Goal: Transaction & Acquisition: Book appointment/travel/reservation

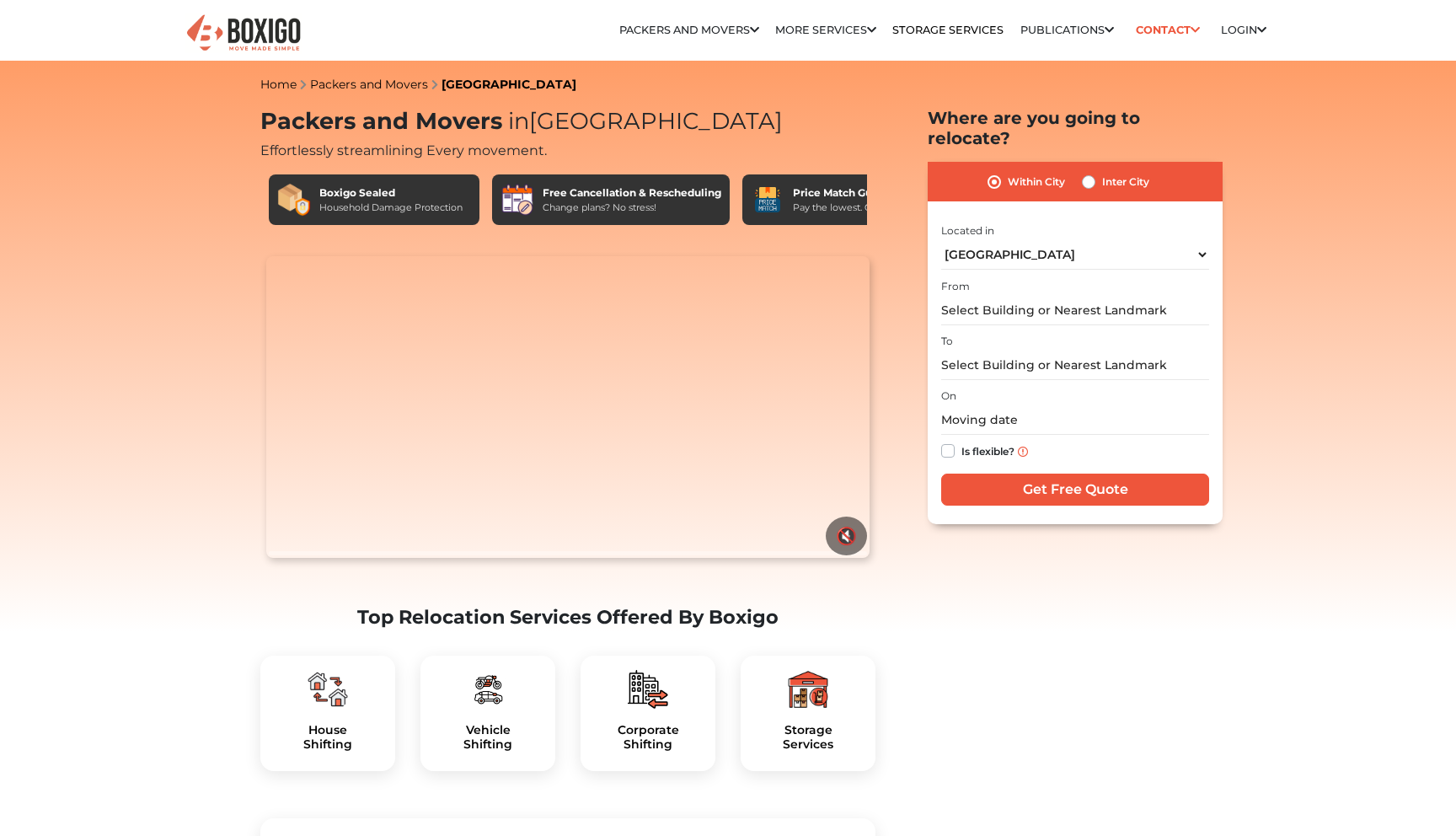
select select "[GEOGRAPHIC_DATA]"
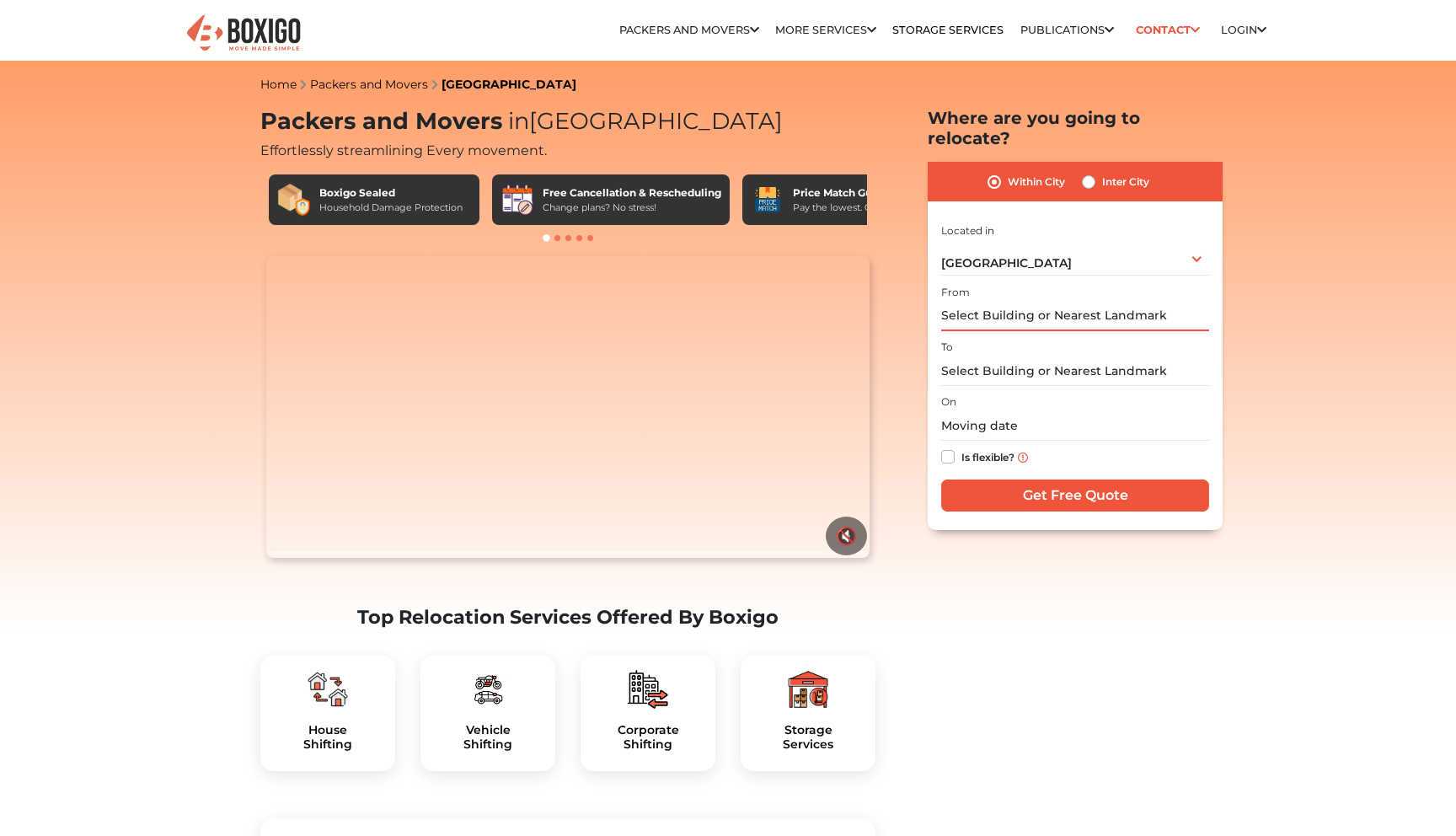
click at [1064, 302] on input "text" at bounding box center [1075, 316] width 268 height 29
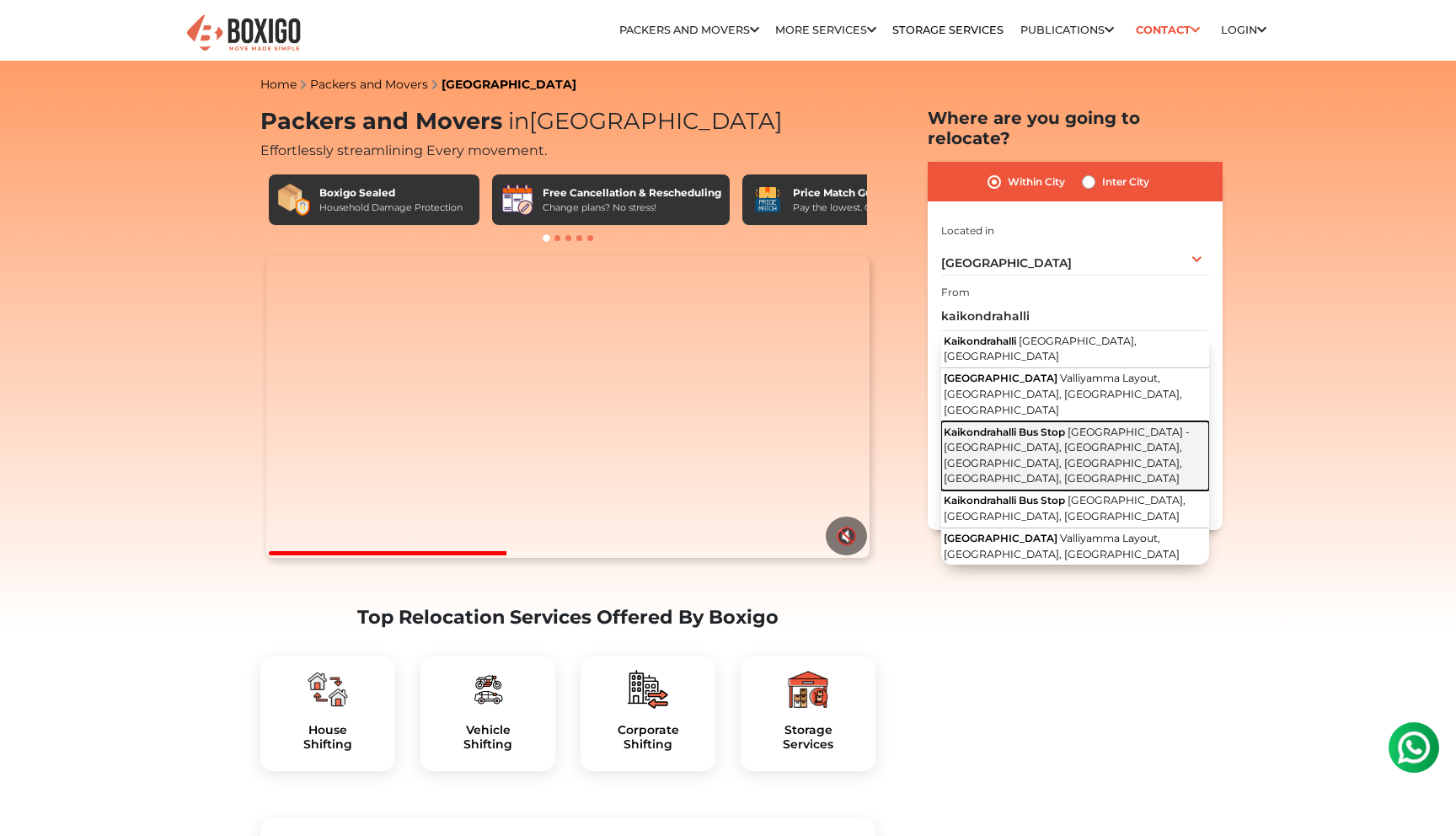
click at [1089, 426] on span "[GEOGRAPHIC_DATA] - [GEOGRAPHIC_DATA], [GEOGRAPHIC_DATA], [GEOGRAPHIC_DATA], [G…" at bounding box center [1067, 456] width 246 height 60
type input "[GEOGRAPHIC_DATA] Bus Stop, [GEOGRAPHIC_DATA] - [GEOGRAPHIC_DATA], [GEOGRAPHIC_…"
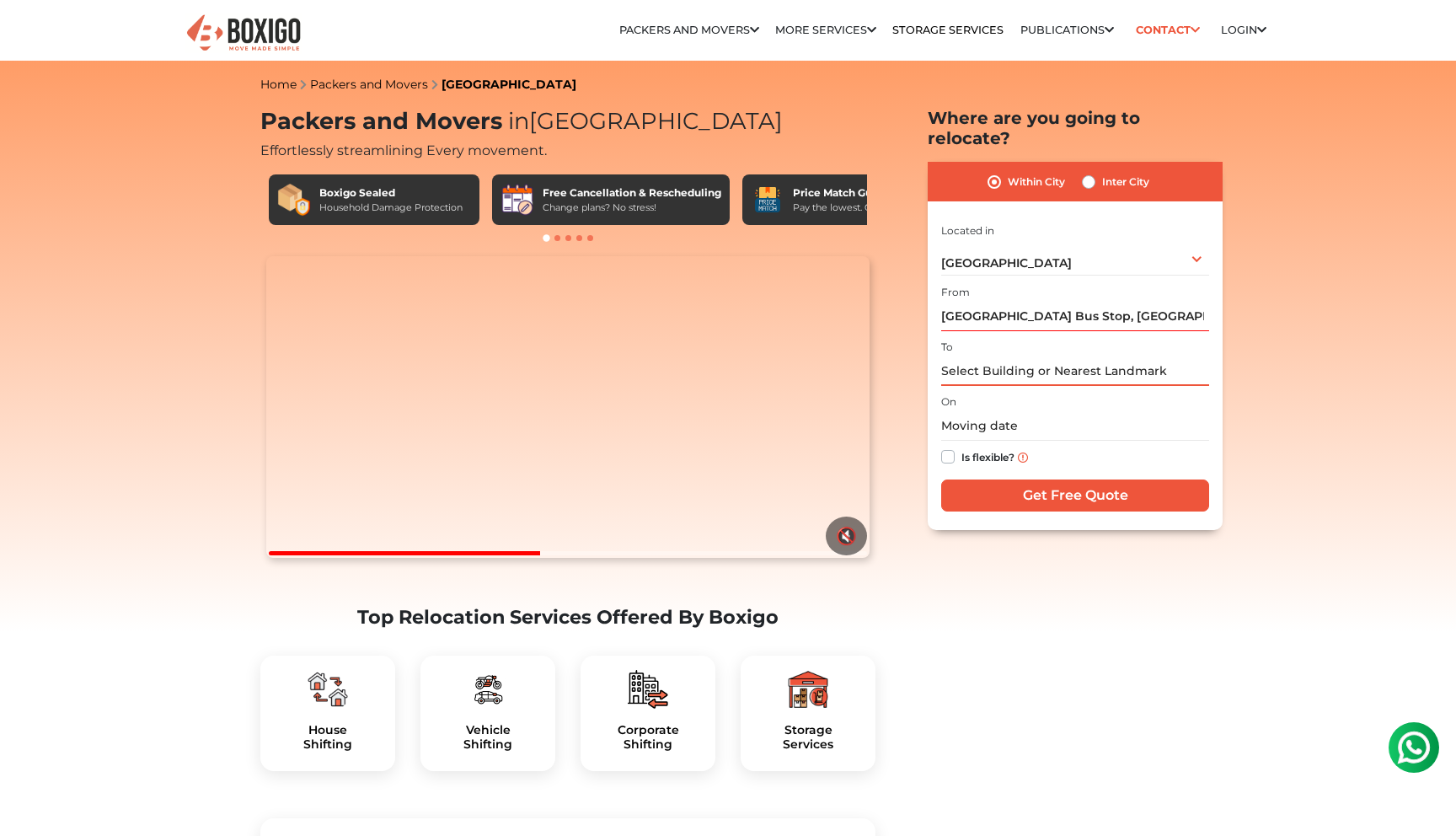
click at [1033, 357] on input "text" at bounding box center [1075, 371] width 268 height 29
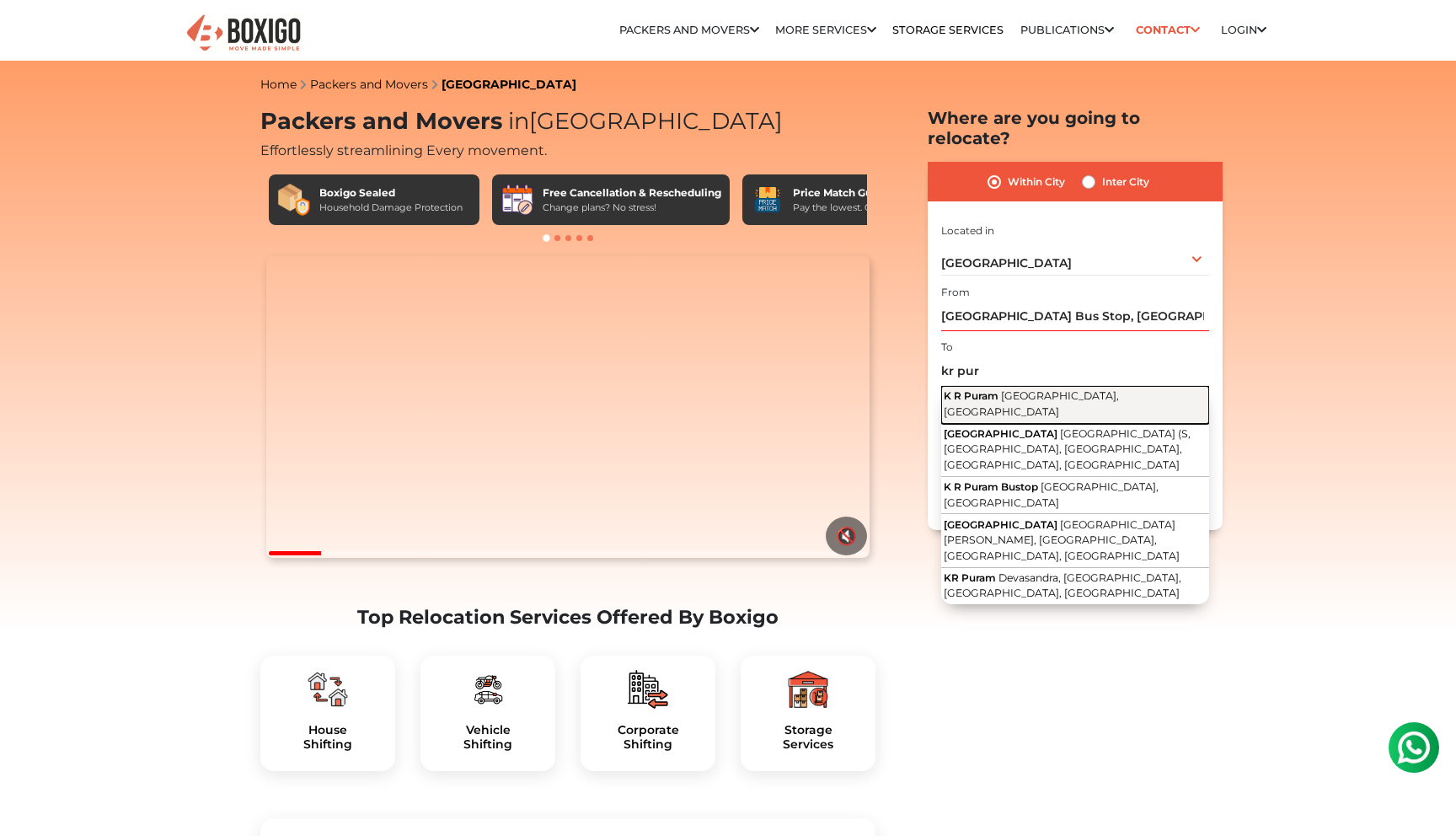
click at [1046, 390] on span "[GEOGRAPHIC_DATA], [GEOGRAPHIC_DATA]" at bounding box center [1031, 404] width 176 height 29
type input "K R Puram, [GEOGRAPHIC_DATA], [GEOGRAPHIC_DATA]"
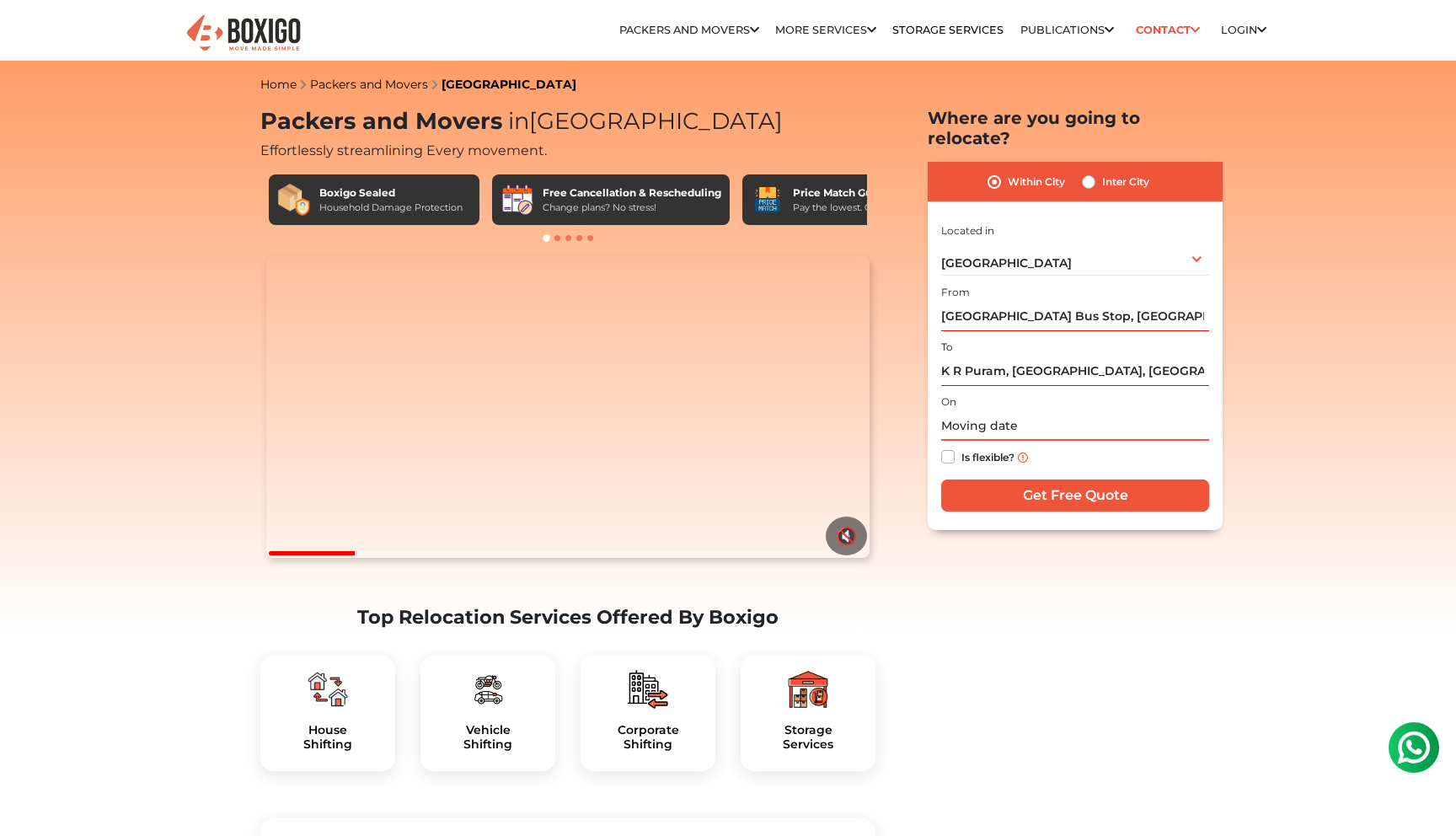
click at [1005, 411] on input "text" at bounding box center [1075, 426] width 268 height 29
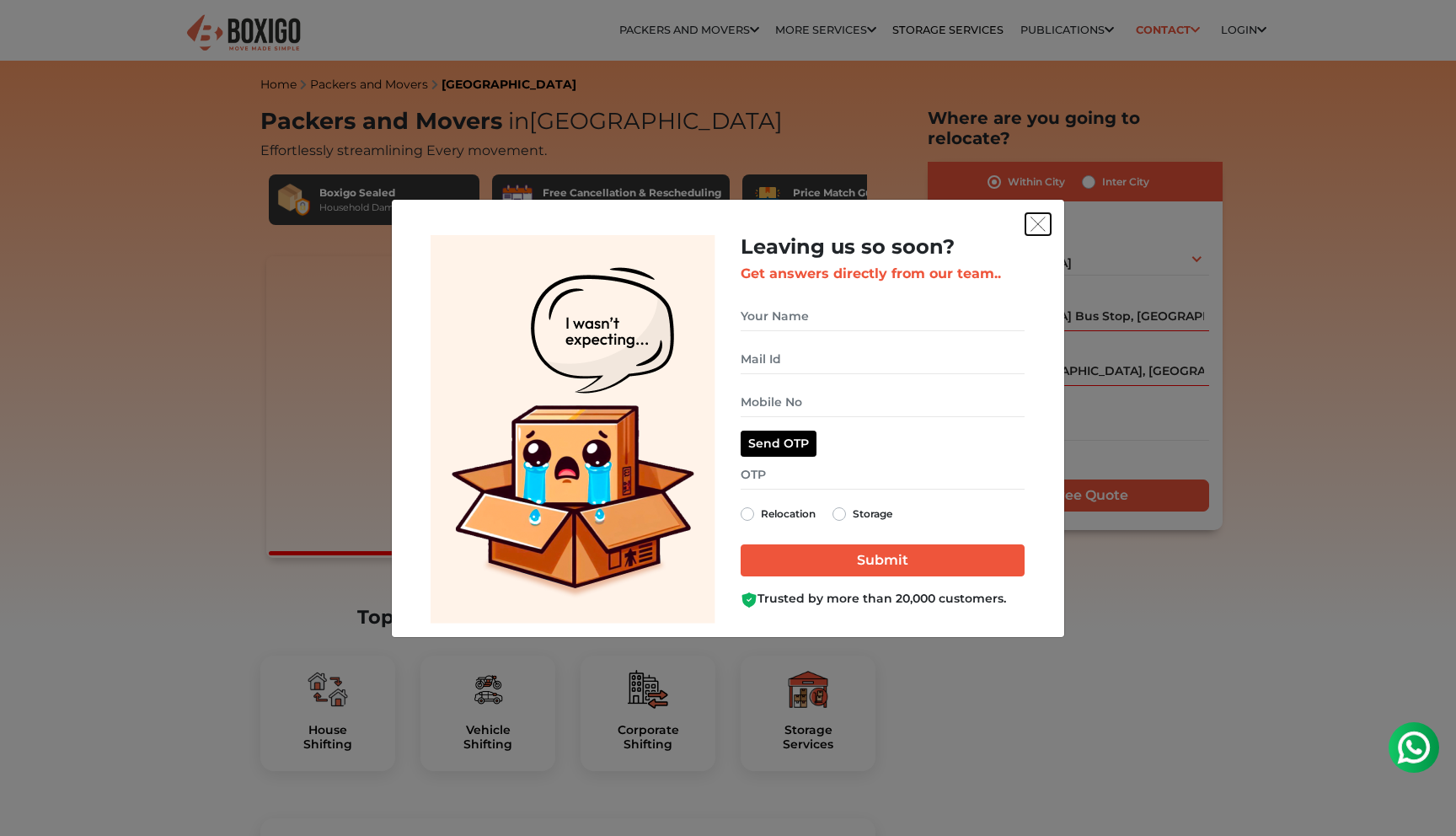
click at [1039, 225] on img "get free quote dialog" at bounding box center [1038, 224] width 15 height 15
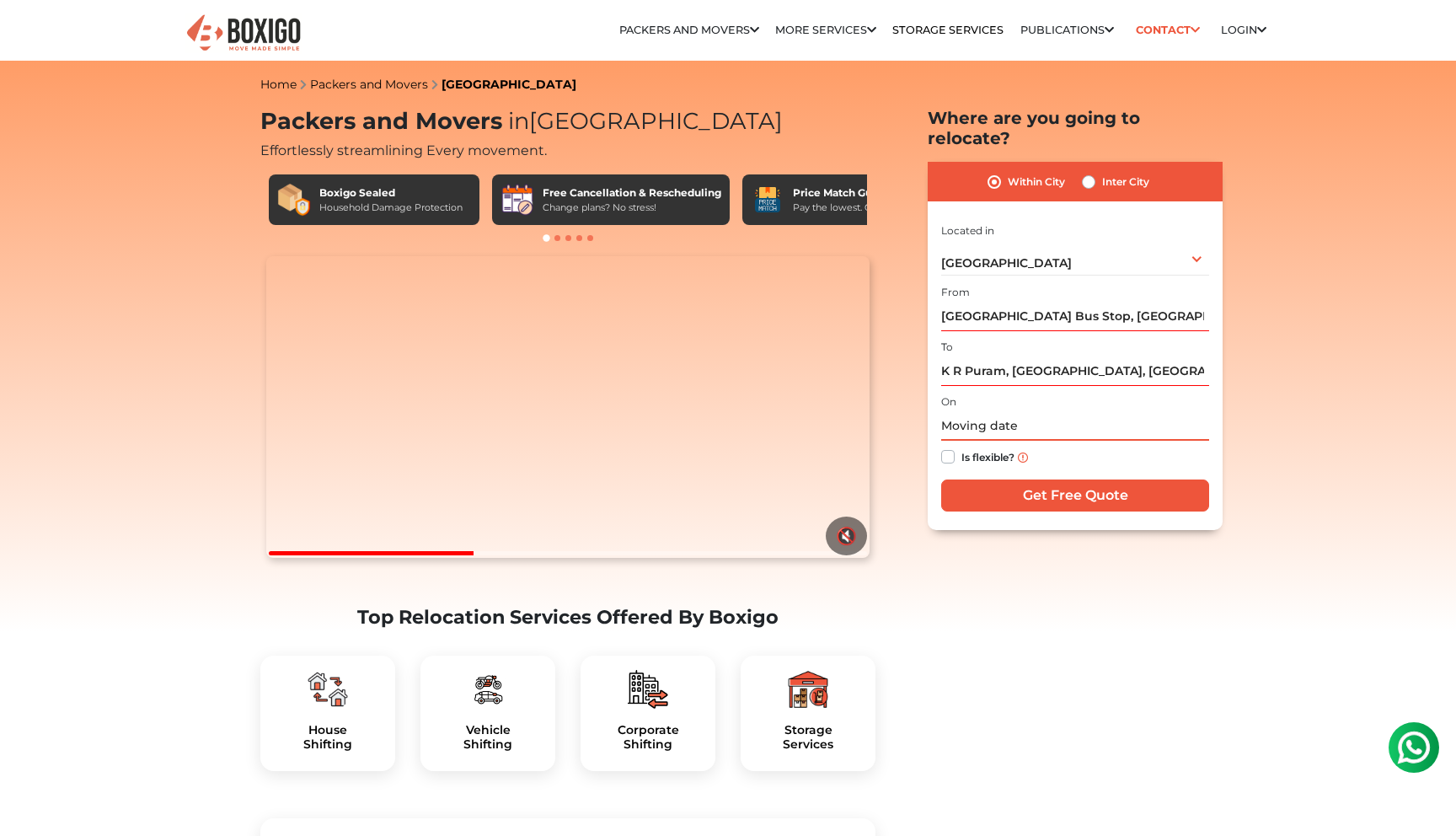
click at [1004, 411] on input "text" at bounding box center [1075, 426] width 268 height 29
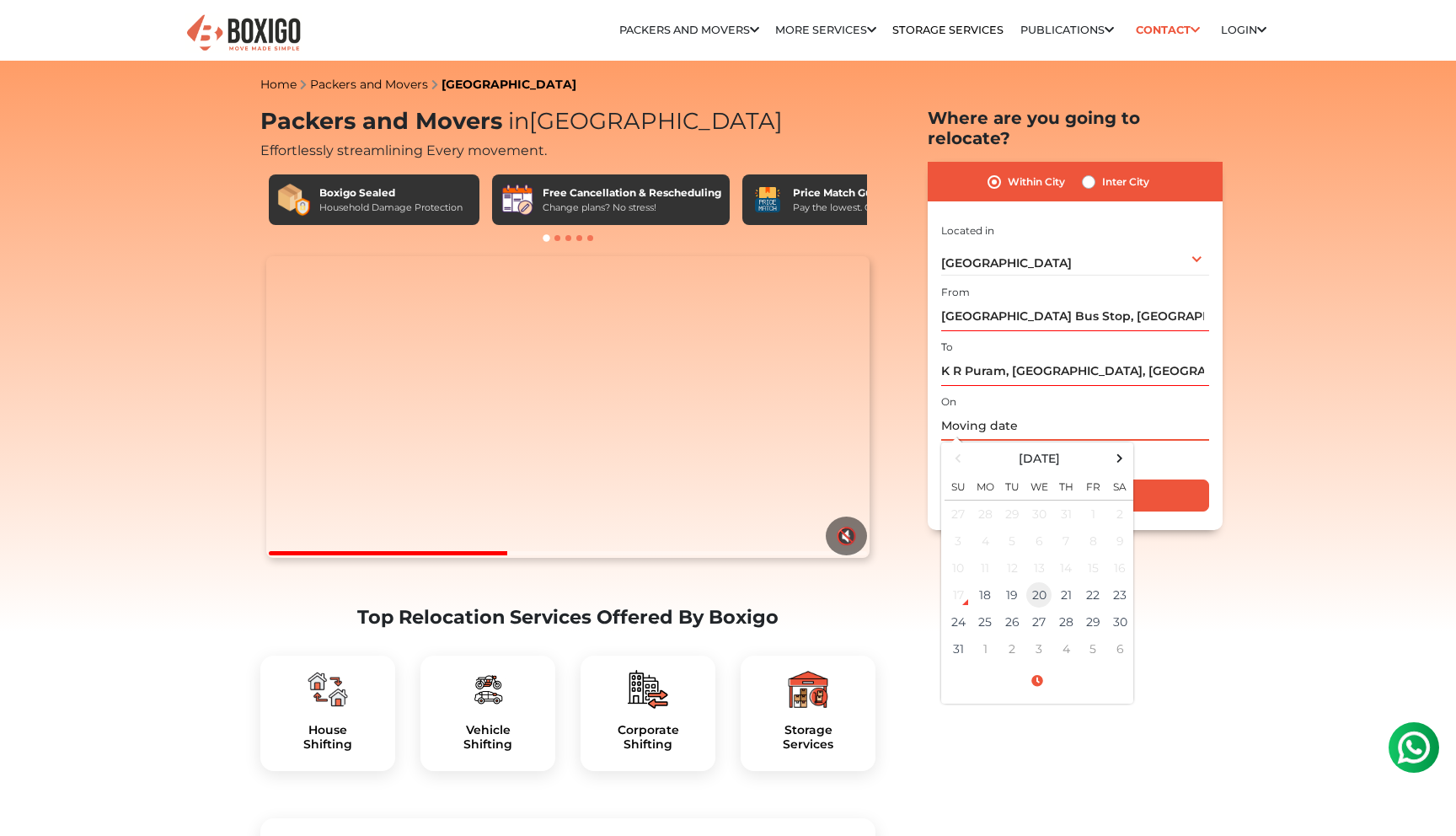
click at [1043, 581] on td "20" at bounding box center [1039, 595] width 27 height 27
click at [1095, 411] on input "[DATE] 12:00 AM" at bounding box center [1075, 426] width 268 height 29
click at [1075, 411] on input "[DATE] 12:00 AM" at bounding box center [1075, 426] width 268 height 29
click at [1042, 581] on td "20" at bounding box center [1039, 595] width 27 height 27
click at [1038, 667] on span at bounding box center [1037, 681] width 185 height 29
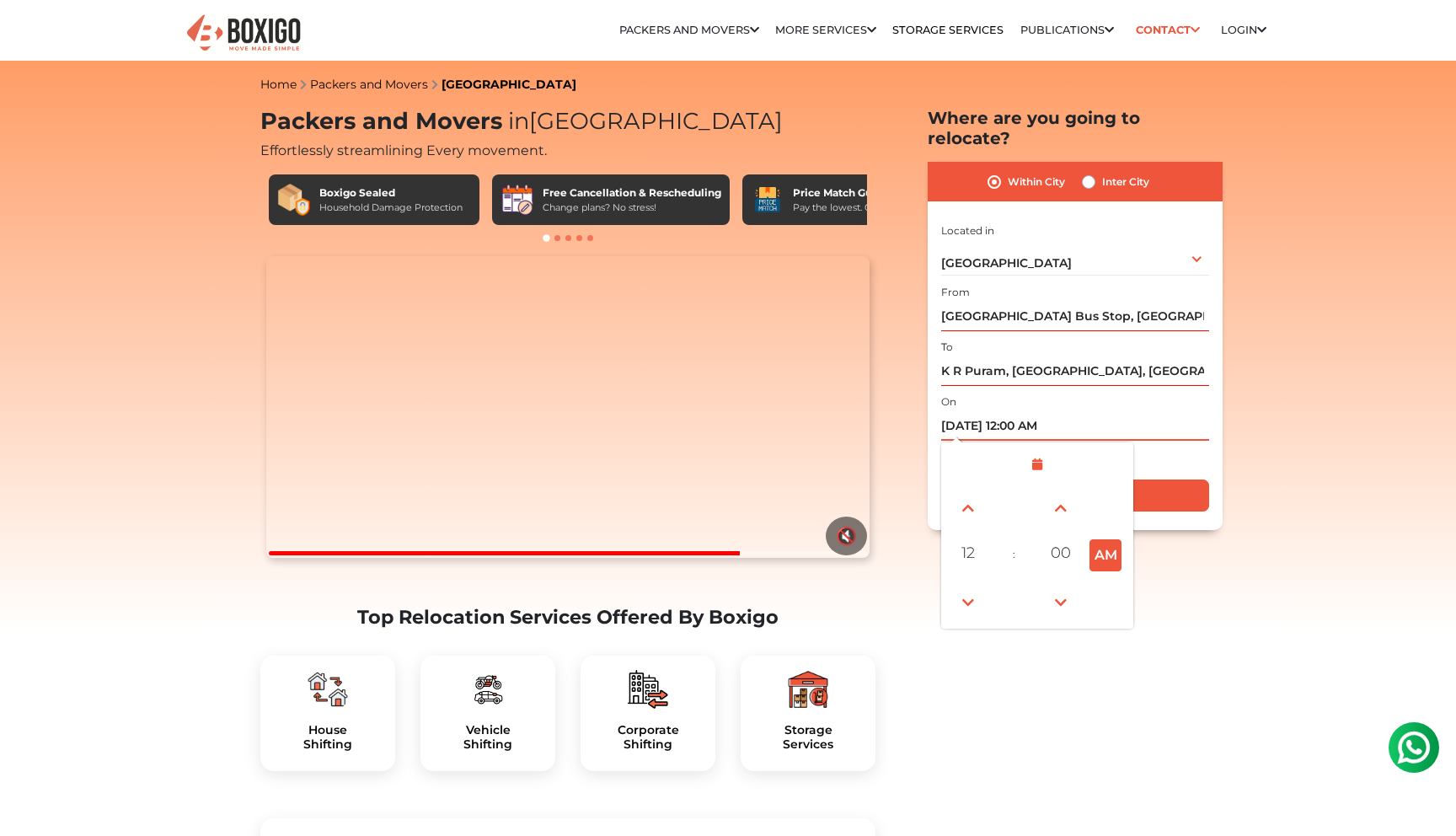
click at [1105, 539] on button "AM" at bounding box center [1106, 555] width 32 height 32
type input "[DATE] 12:00 PM"
click at [1118, 411] on input "[DATE] 12:00 PM" at bounding box center [1075, 426] width 268 height 29
click at [1175, 441] on div "Is flexible?" at bounding box center [1075, 457] width 268 height 33
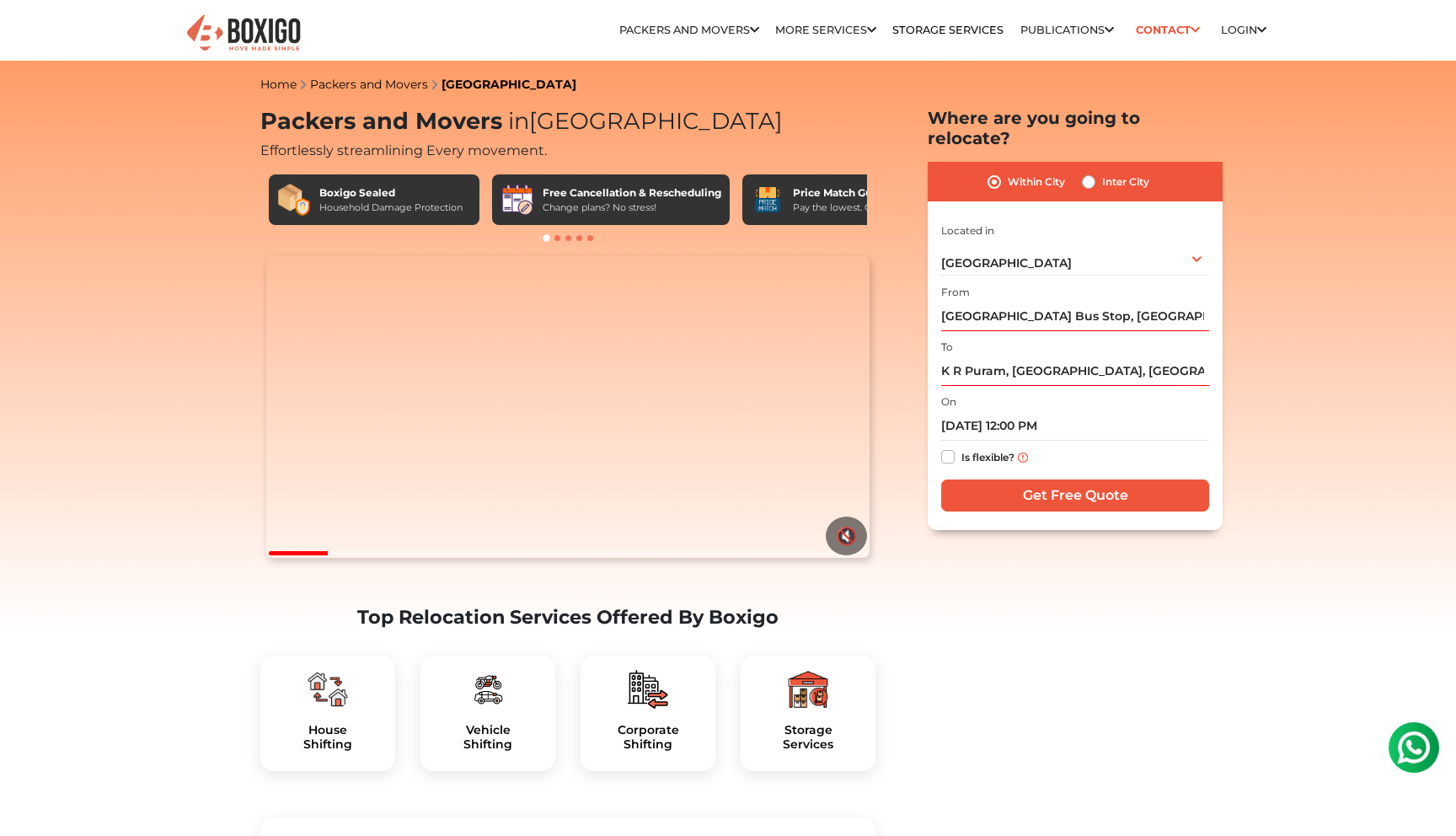
click at [1008, 480] on input "Get Free Quote" at bounding box center [1075, 496] width 268 height 32
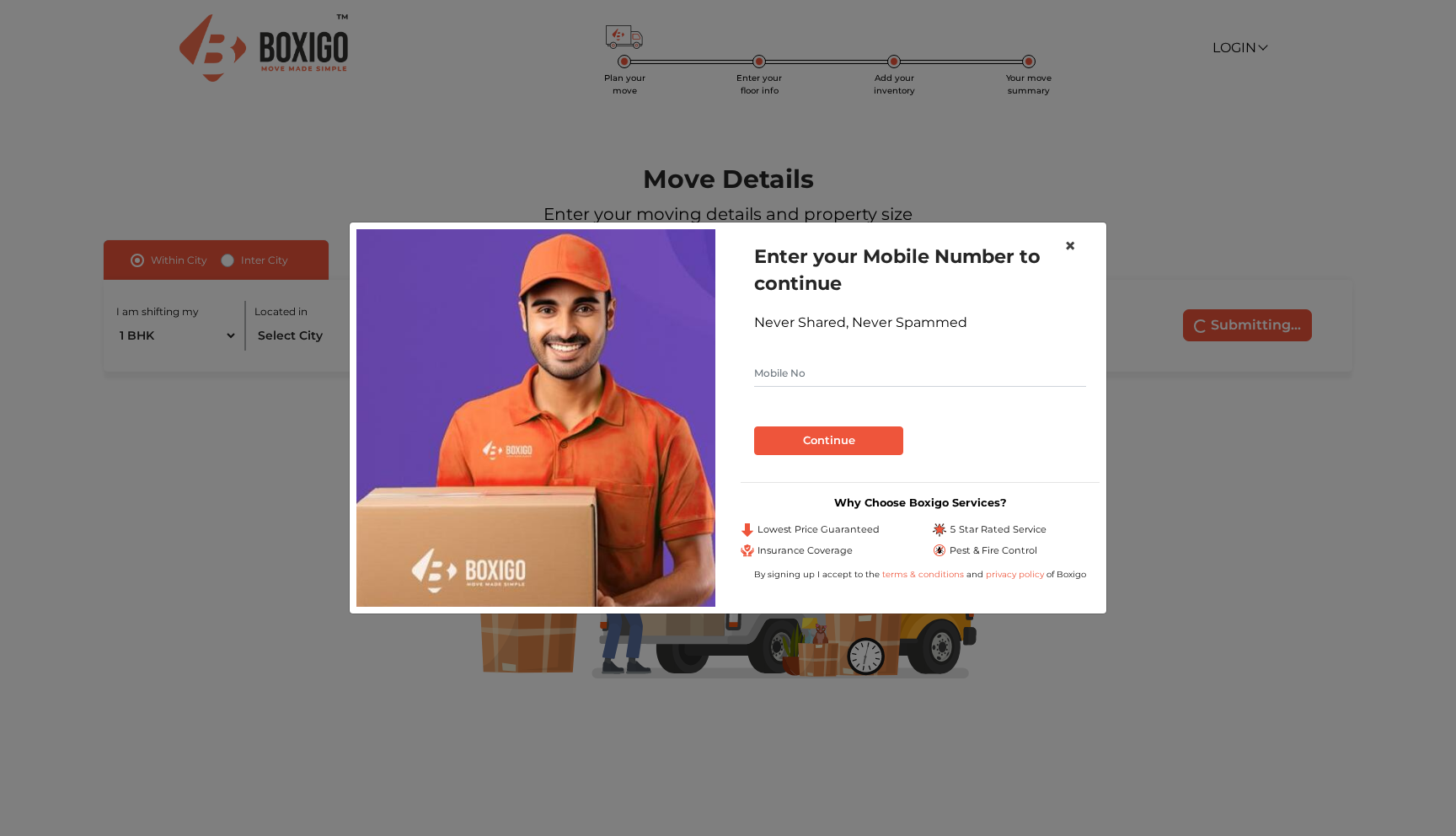
click at [1076, 244] on span "×" at bounding box center [1070, 246] width 12 height 24
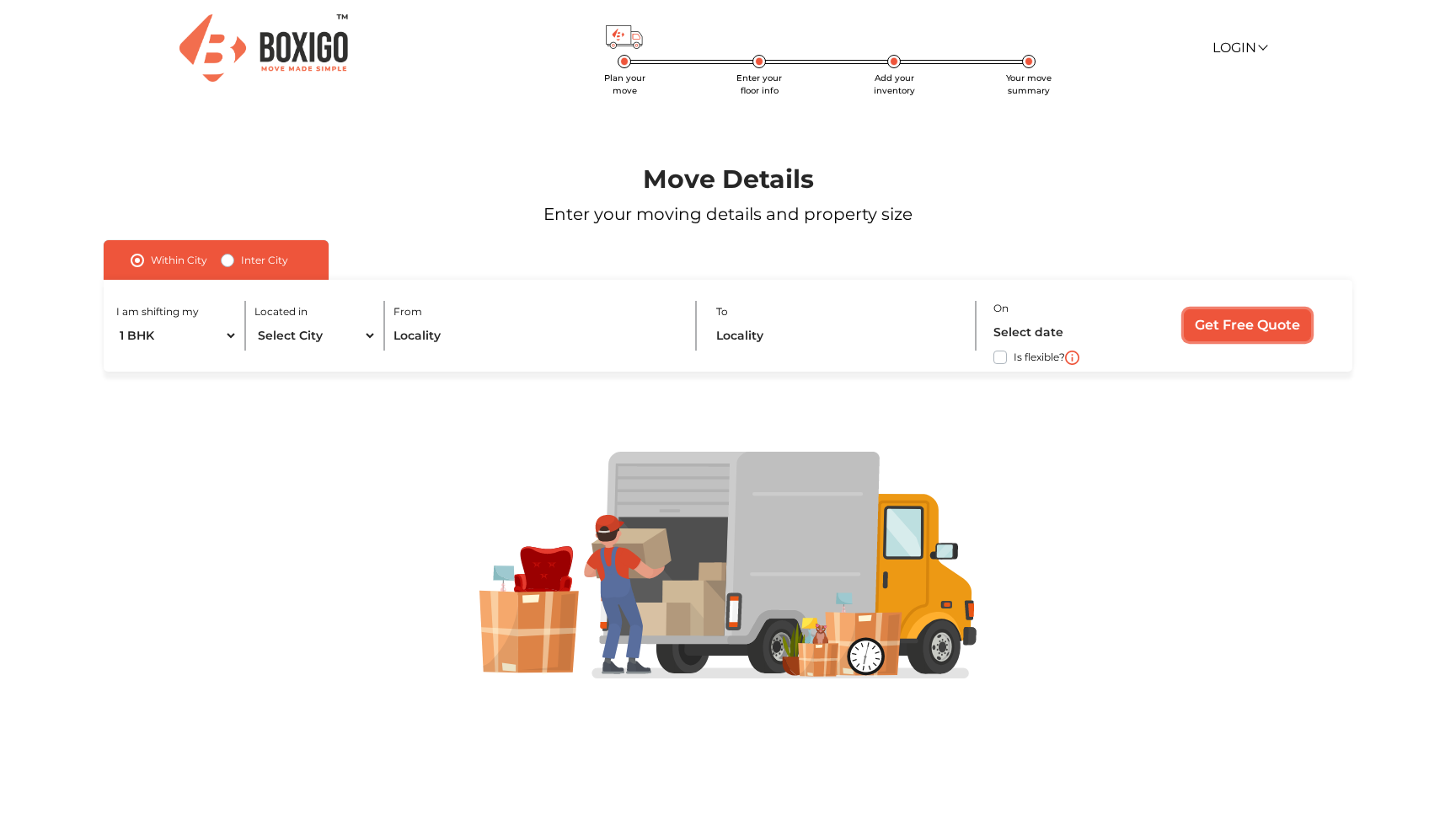
click at [1239, 317] on input "Get Free Quote" at bounding box center [1247, 325] width 127 height 32
click at [1255, 323] on input "Get Free Quote" at bounding box center [1247, 325] width 127 height 32
click at [217, 333] on select "1 BHK 2 BHK 3 BHK 3 + BHK FEW ITEMS" at bounding box center [177, 335] width 121 height 29
click at [321, 328] on select "Select City Bangalore Bengaluru Bhopal Bhubaneswar Chennai Coimbatore Cuttack D…" at bounding box center [315, 335] width 121 height 29
select select "[GEOGRAPHIC_DATA]"
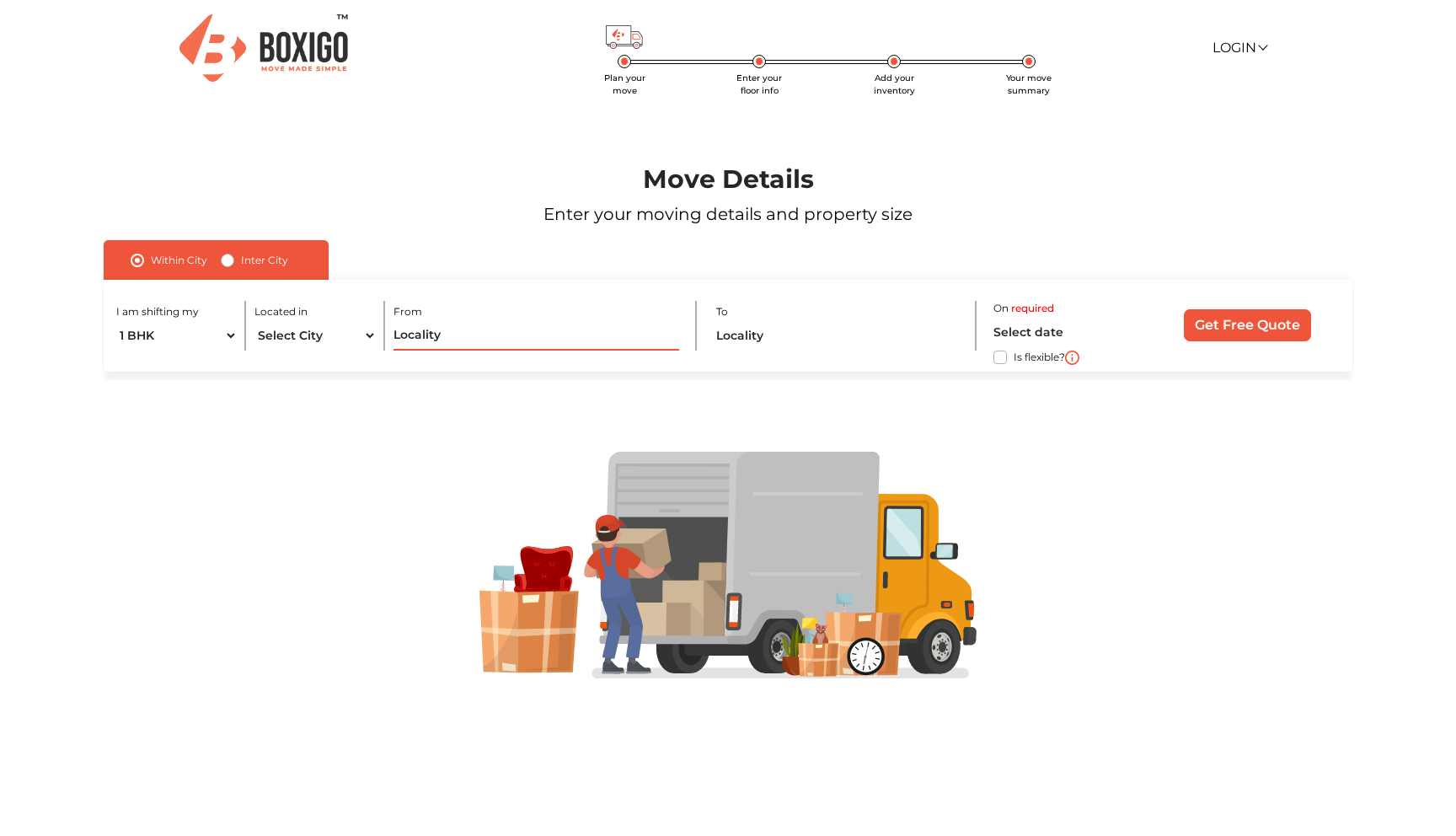
click at [452, 333] on input "text" at bounding box center [536, 335] width 286 height 29
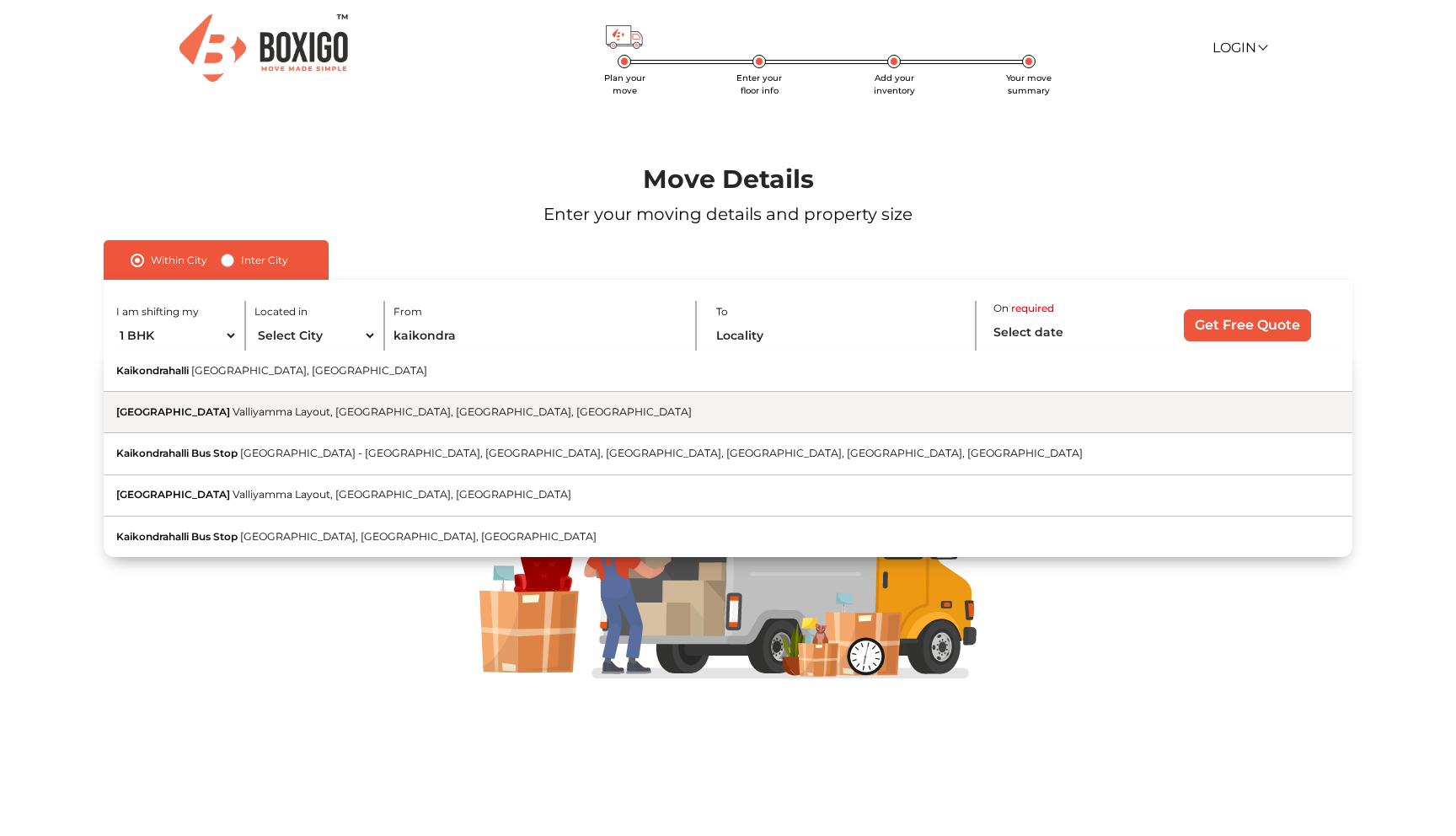
click at [426, 415] on span "Valliyamma Layout, [GEOGRAPHIC_DATA], [GEOGRAPHIC_DATA], [GEOGRAPHIC_DATA]" at bounding box center [462, 411] width 459 height 12
type input "Kaikondrahalli Lake, Valliyamma Layout, Bengaluru, Haralur, Karnataka"
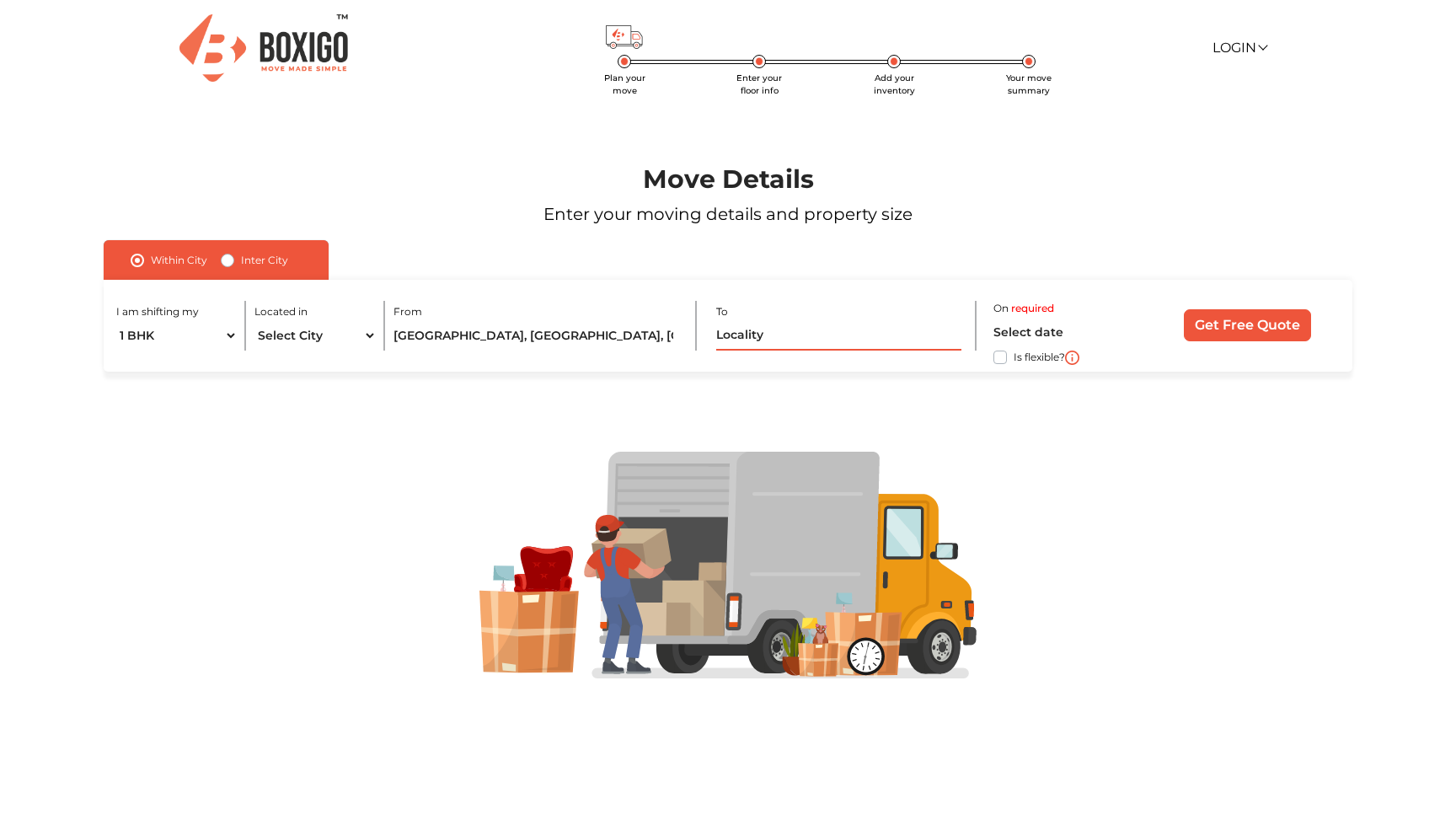
click at [745, 323] on input "text" at bounding box center [839, 335] width 245 height 29
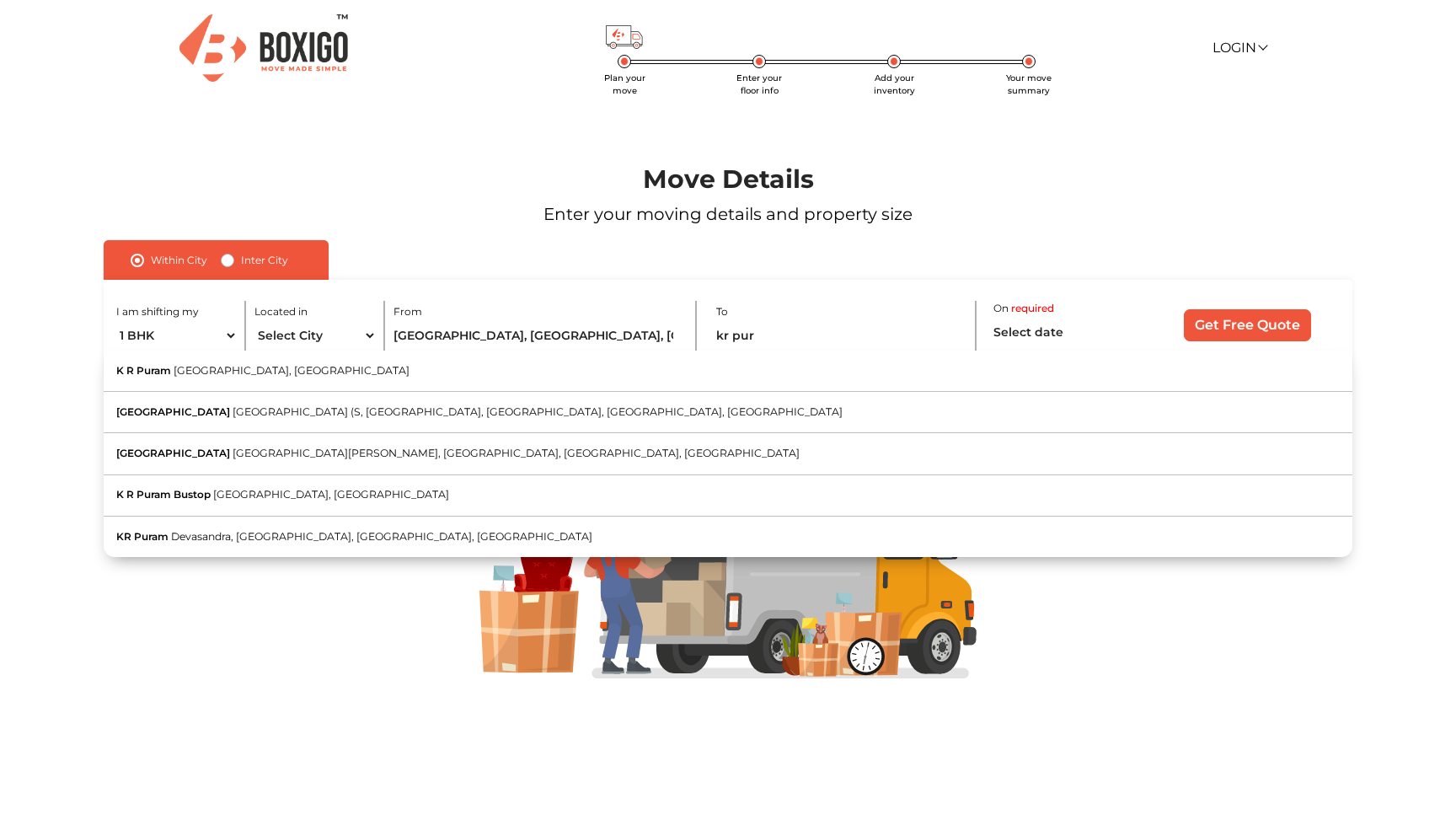
click at [767, 363] on button "K R Puram [GEOGRAPHIC_DATA], [GEOGRAPHIC_DATA]" at bounding box center [728, 371] width 1249 height 41
type input "K R Puram, [GEOGRAPHIC_DATA], [GEOGRAPHIC_DATA]"
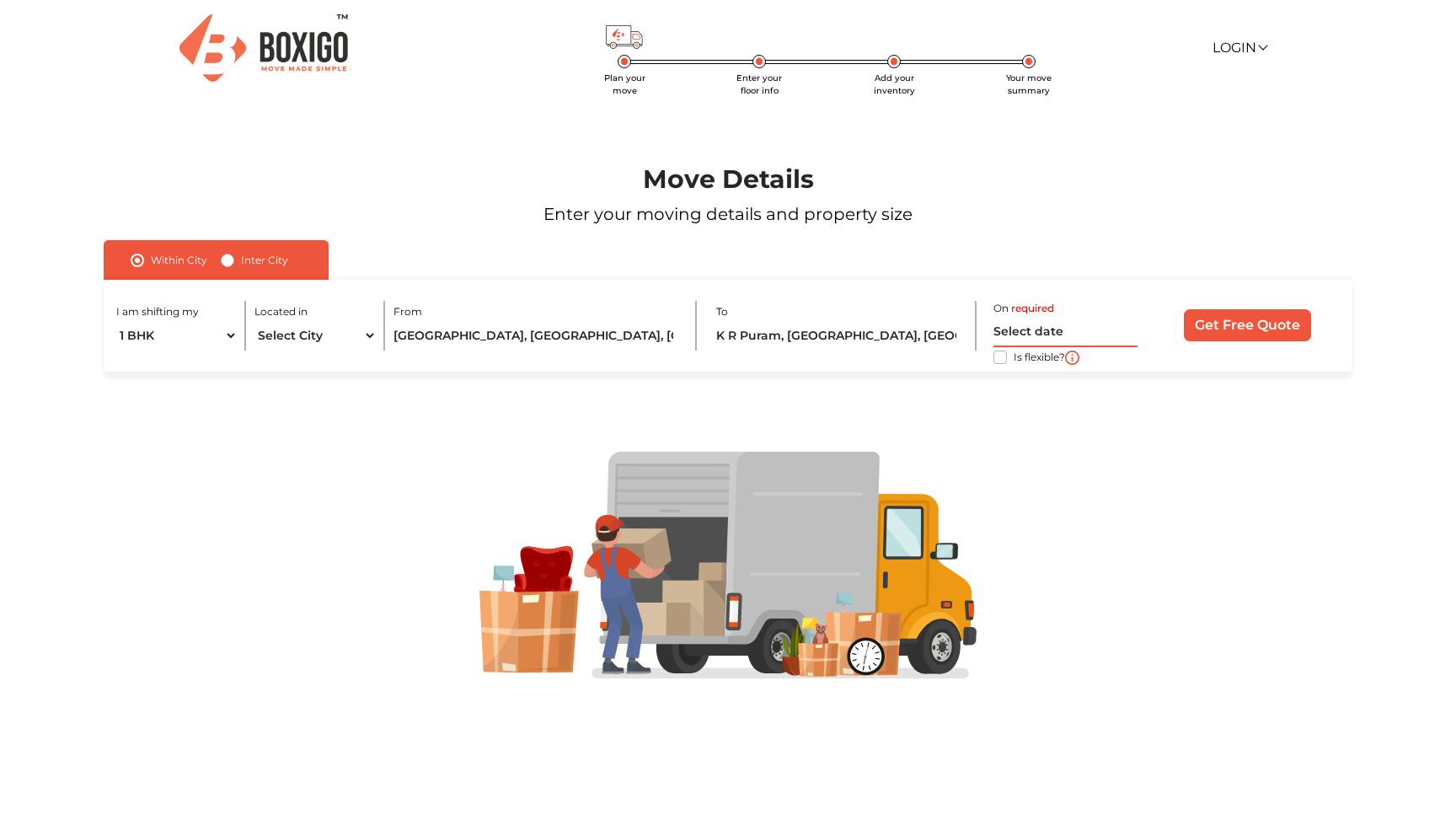
click at [1032, 329] on input "text" at bounding box center [1065, 332] width 144 height 29
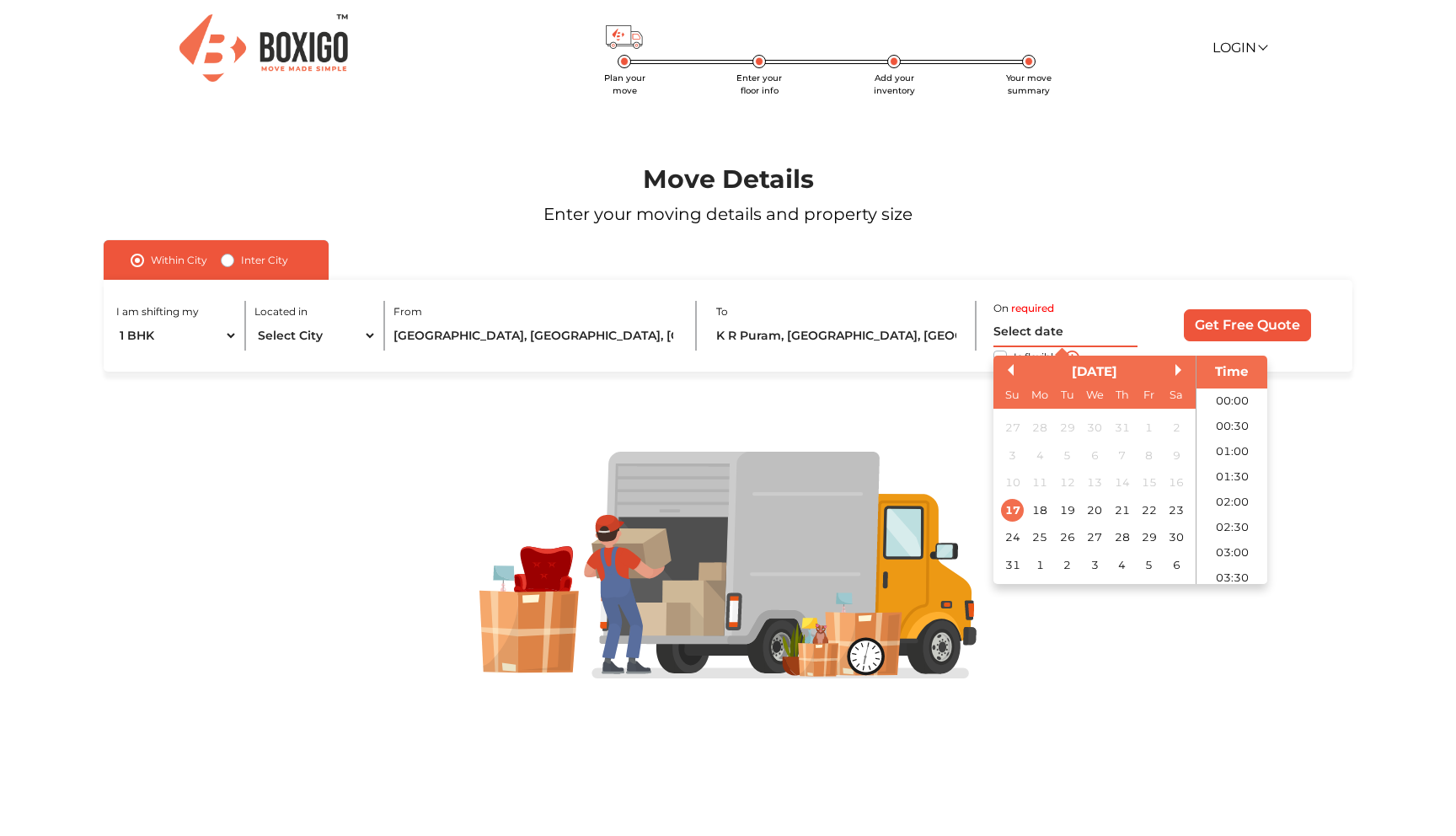
scroll to position [926, 0]
click at [1092, 507] on div "20" at bounding box center [1095, 510] width 23 height 23
click at [1227, 477] on li "20:00" at bounding box center [1232, 486] width 71 height 25
type input "20/08/2025 8:00 PM"
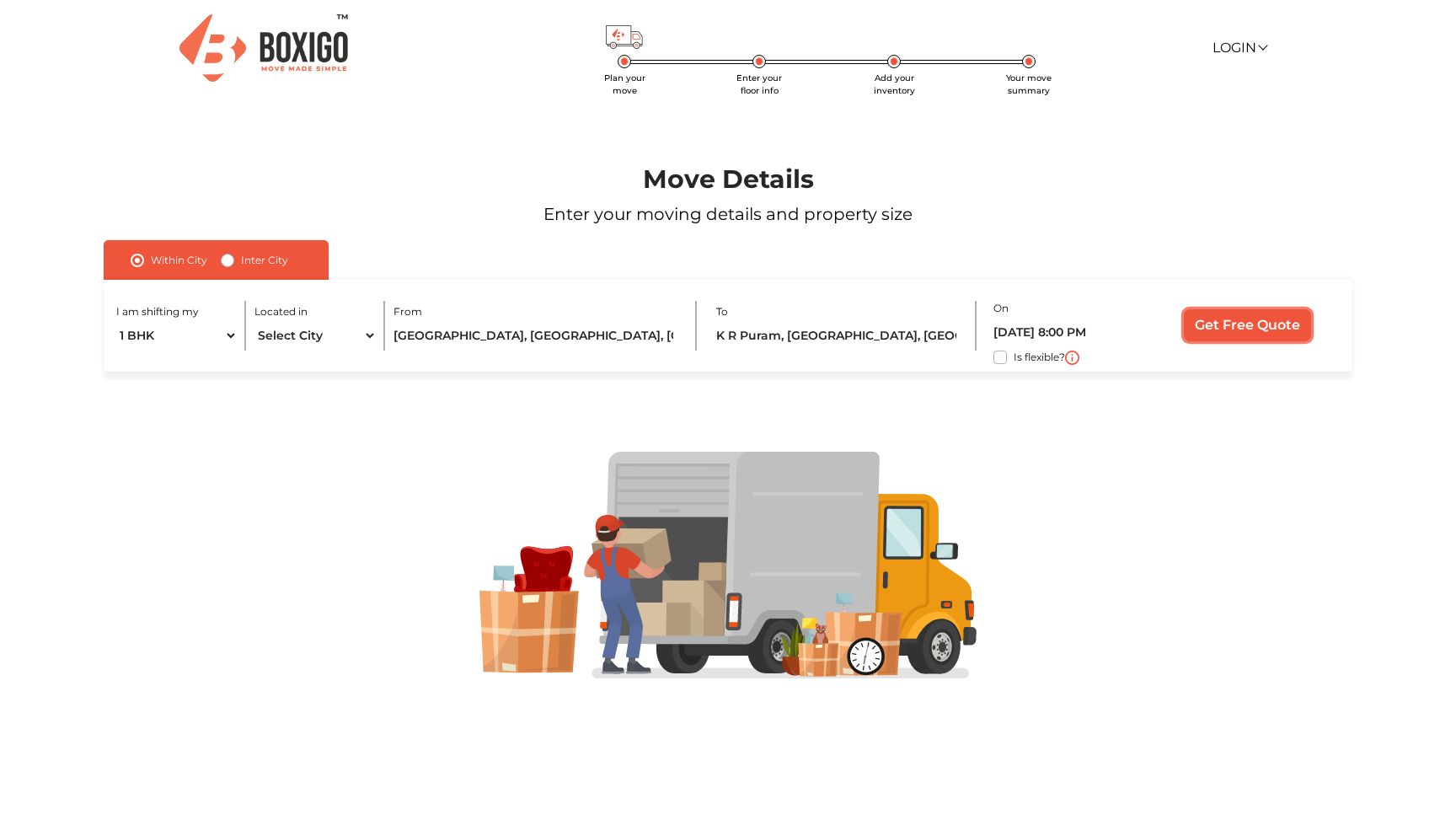
click at [1249, 326] on input "Get Free Quote" at bounding box center [1247, 325] width 127 height 32
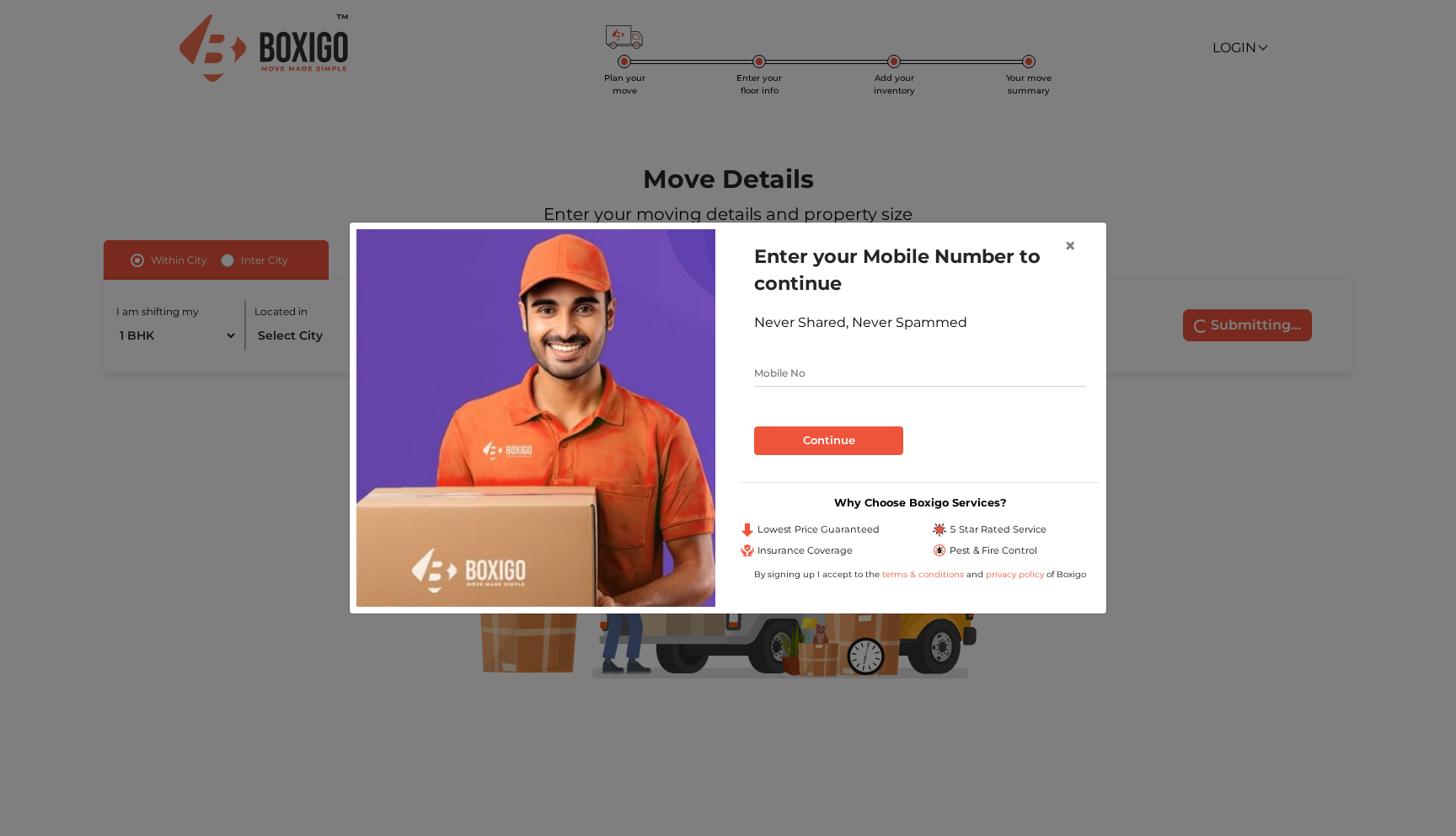
click at [861, 443] on button "Continue" at bounding box center [829, 441] width 149 height 29
type input "9876543220"
click at [853, 431] on button "Continue" at bounding box center [829, 441] width 149 height 29
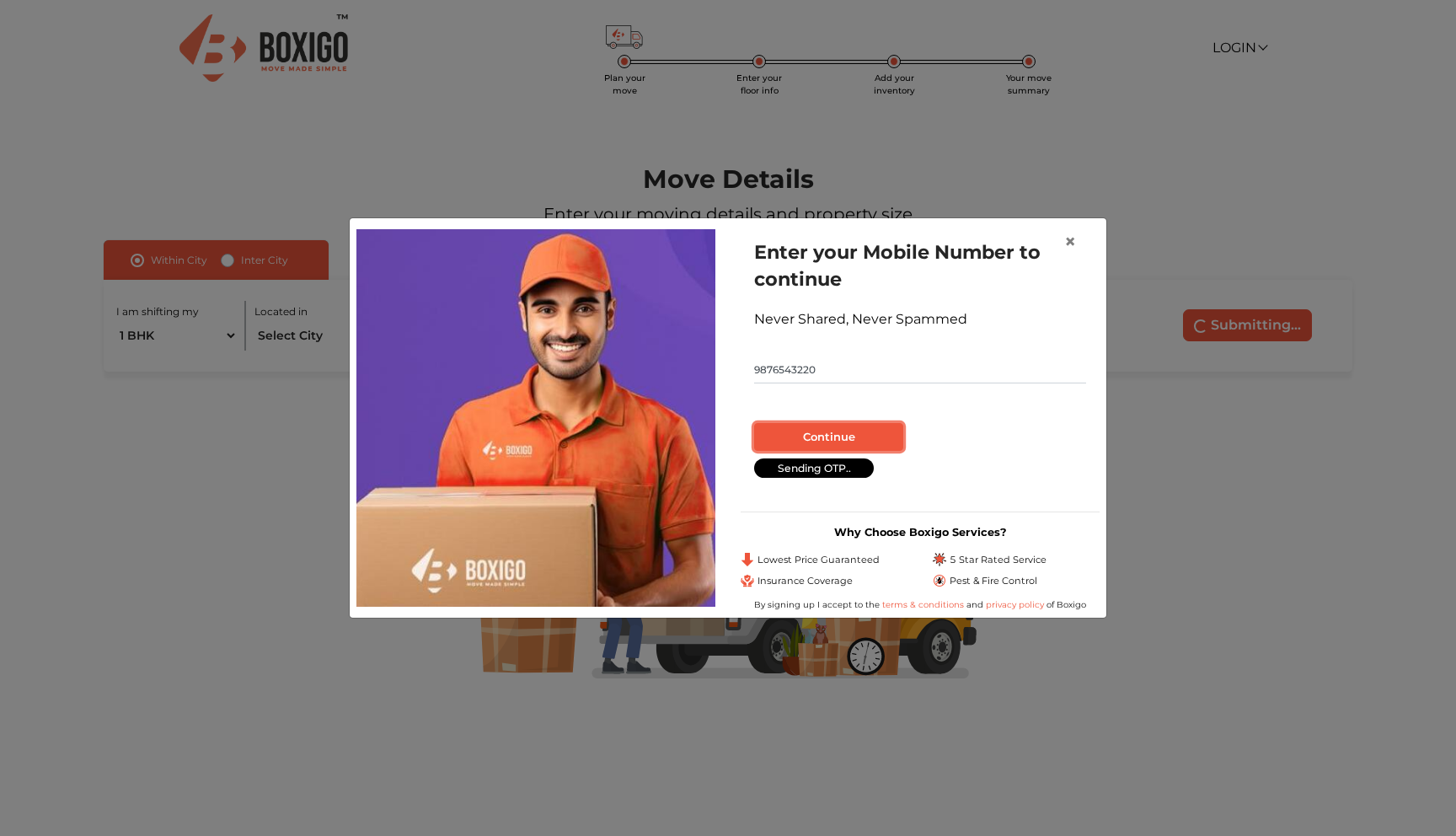
click at [853, 431] on button "Continue" at bounding box center [829, 437] width 149 height 29
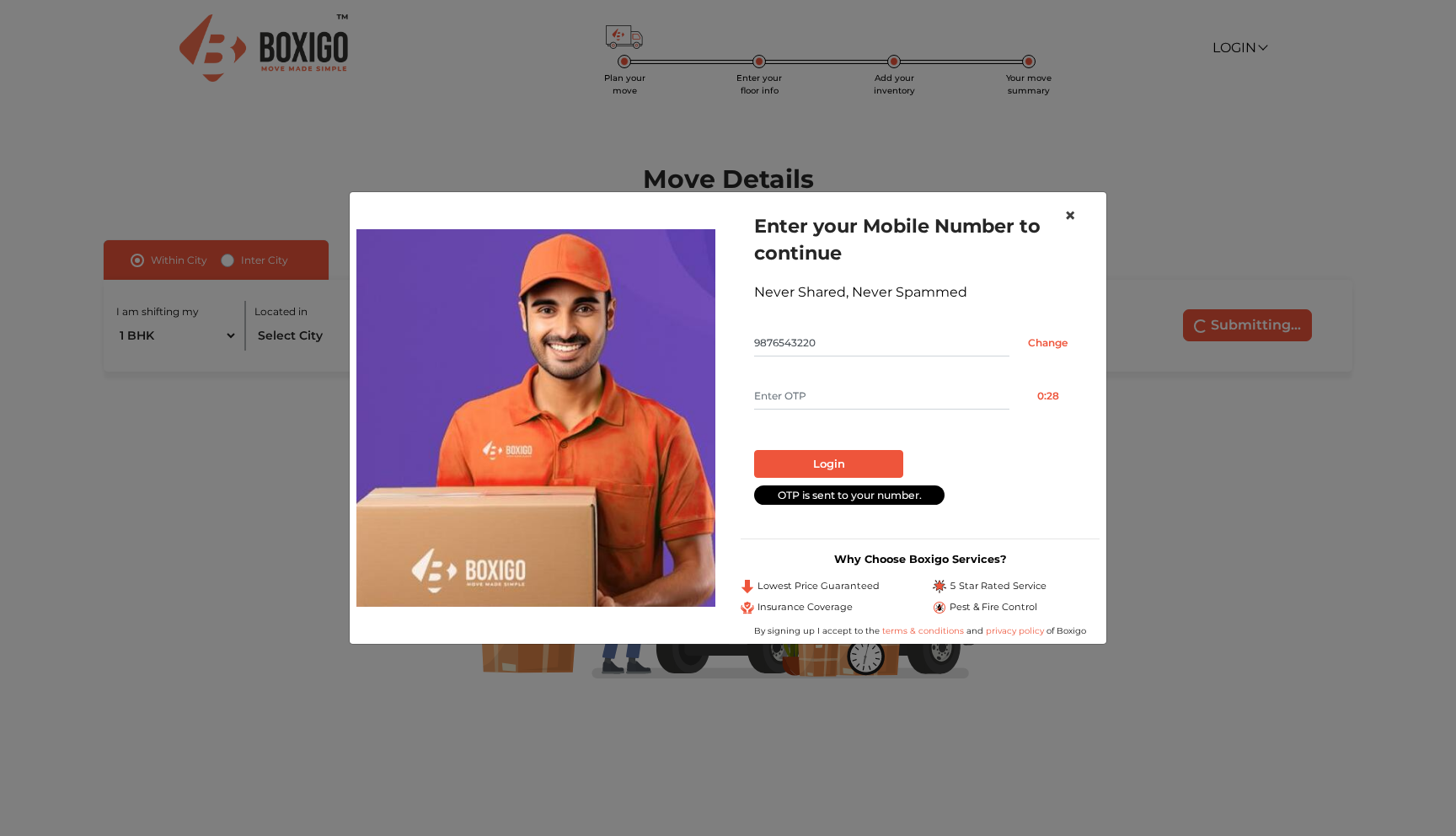
click at [1068, 220] on span "×" at bounding box center [1070, 215] width 12 height 24
